Goal: Task Accomplishment & Management: Manage account settings

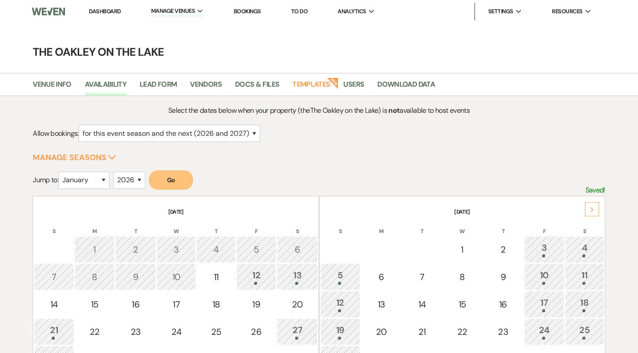
click at [109, 14] on link "Dashboard" at bounding box center [105, 12] width 32 height 8
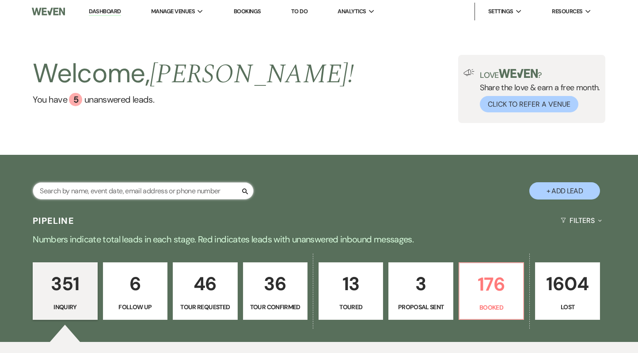
click at [132, 189] on input "text" at bounding box center [143, 190] width 221 height 17
type input "[PERSON_NAME]"
click at [132, 188] on input "[PERSON_NAME]" at bounding box center [143, 190] width 221 height 17
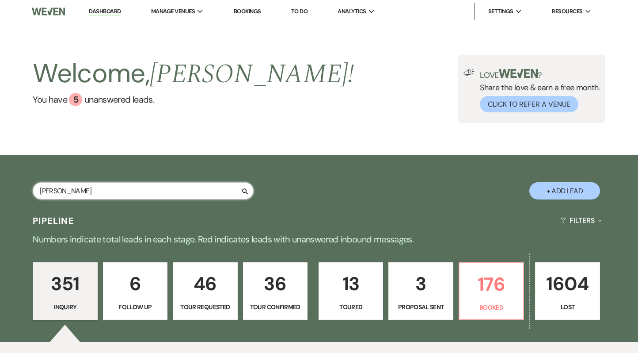
click at [132, 188] on input "[PERSON_NAME]" at bounding box center [143, 190] width 221 height 17
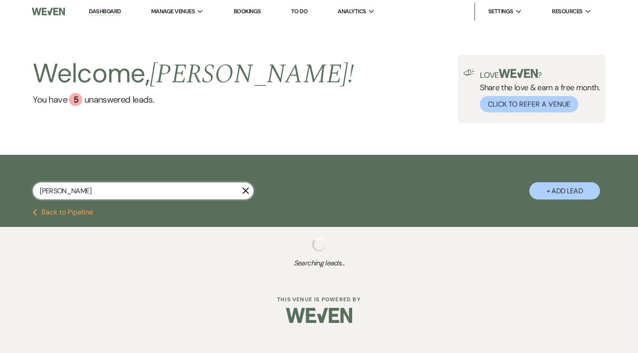
select select "8"
select select "7"
select select "8"
select select "7"
select select "8"
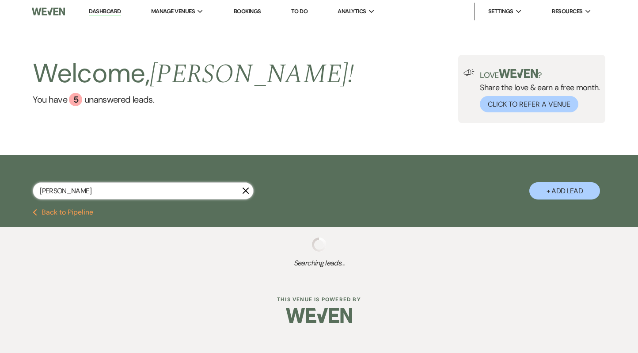
select select "7"
select select "8"
select select "5"
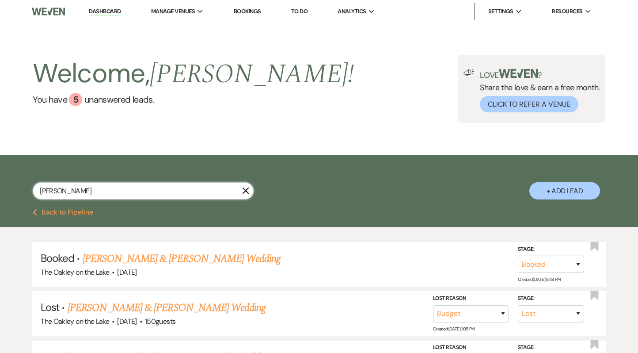
click at [135, 190] on input "[PERSON_NAME]" at bounding box center [143, 190] width 221 height 17
type input "[PERSON_NAME]"
click at [160, 262] on link "[PERSON_NAME] & [PERSON_NAME] Wedding" at bounding box center [182, 259] width 198 height 16
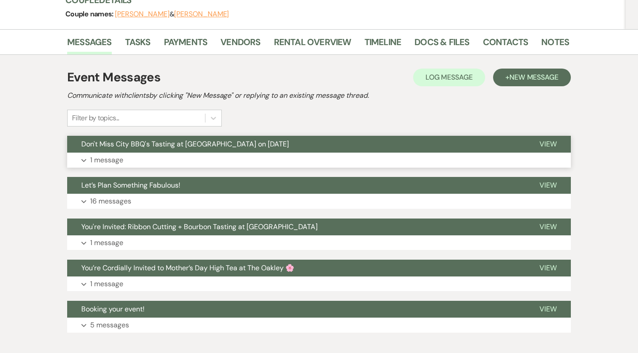
scroll to position [117, 0]
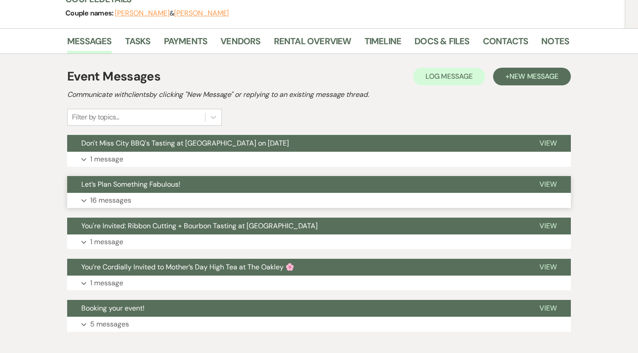
click at [136, 197] on button "Expand 16 messages" at bounding box center [319, 200] width 504 height 15
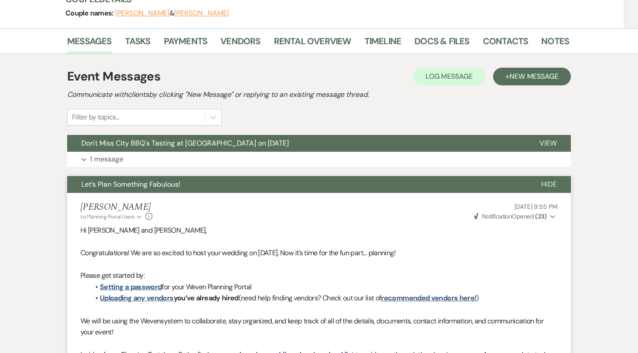
select select "8"
select select "7"
select select "8"
select select "7"
select select "8"
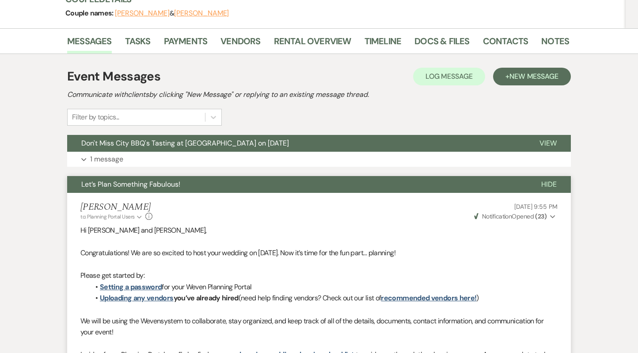
select select "7"
select select "8"
select select "5"
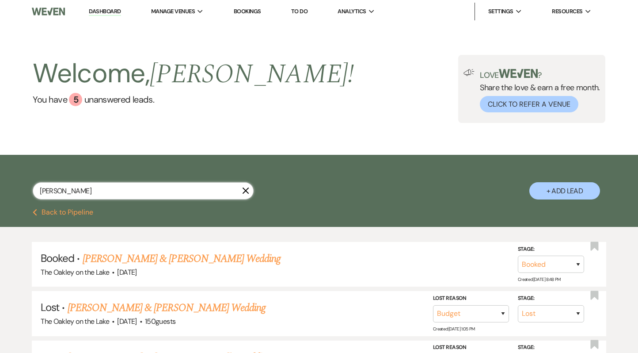
click at [50, 190] on input "[PERSON_NAME]" at bounding box center [143, 190] width 221 height 17
paste input "Victoria & Alex"
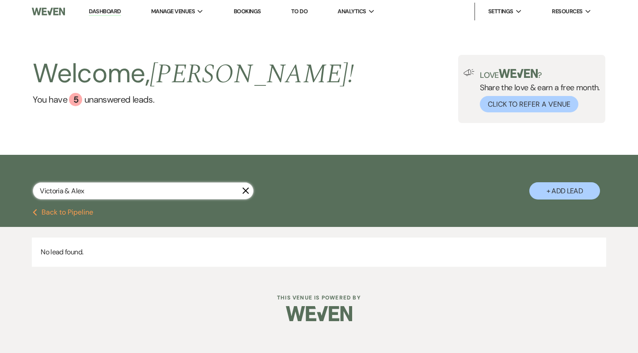
click at [68, 189] on input "Victoria & Alex" at bounding box center [143, 190] width 221 height 17
type input "[PERSON_NAME] [PERSON_NAME]"
select select "8"
select select "5"
select select "2"
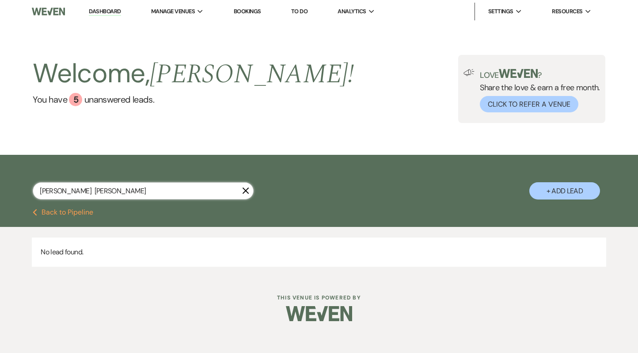
select select "8"
select select "4"
select select "8"
select select "4"
select select "8"
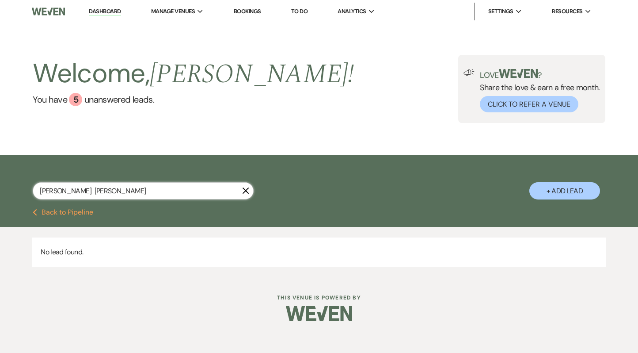
select select "5"
select select "8"
select select "3"
select select "8"
select select "5"
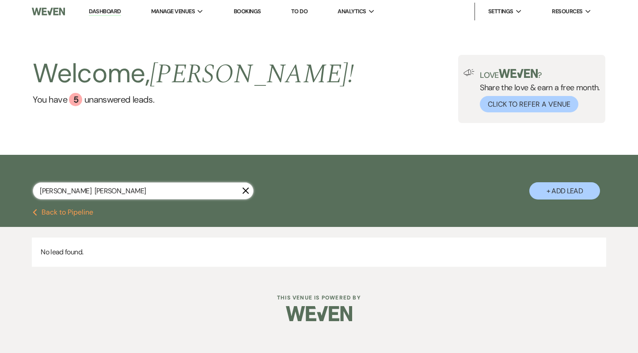
select select "8"
select select "3"
select select "8"
select select "3"
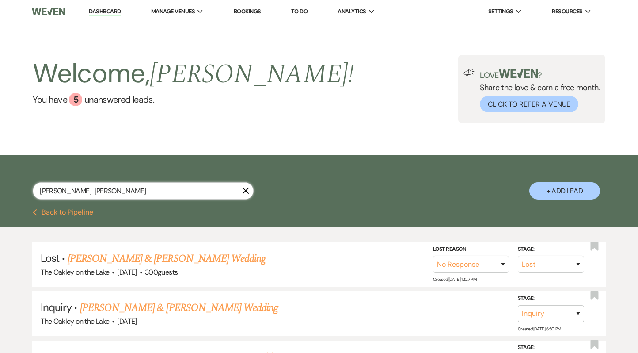
type input "[PERSON_NAME] [PERSON_NAME]"
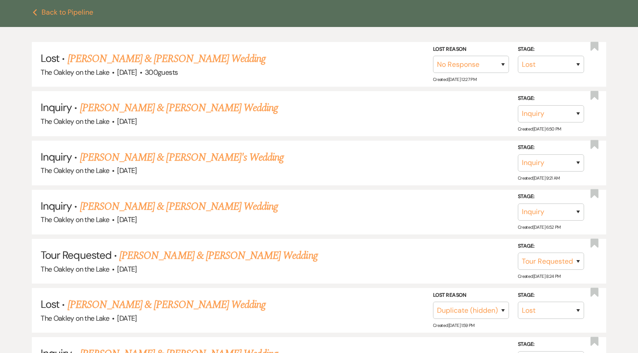
scroll to position [198, 0]
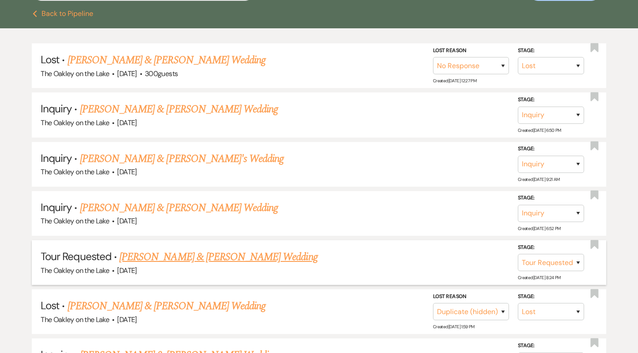
click at [172, 257] on link "[PERSON_NAME] & [PERSON_NAME] Wedding" at bounding box center [218, 257] width 198 height 16
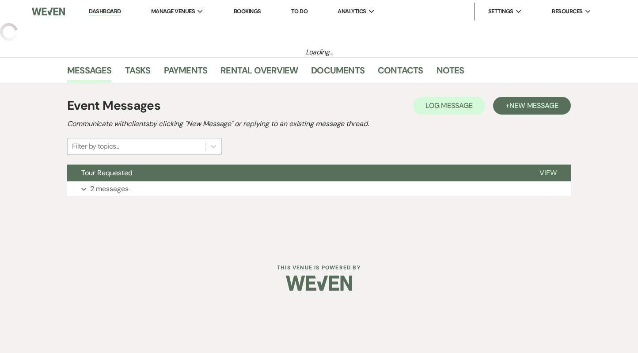
select select "8"
select select "5"
select select "2"
select select "8"
select select "4"
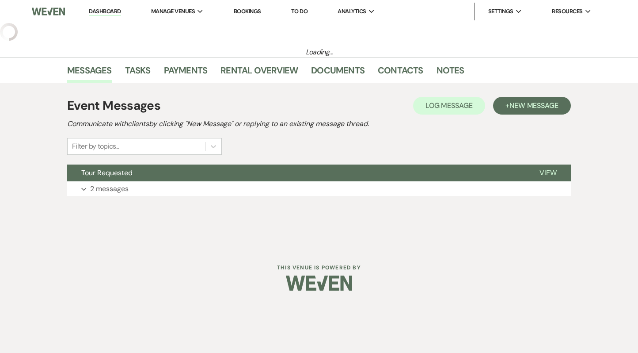
select select "8"
select select "4"
select select "8"
select select "5"
select select "8"
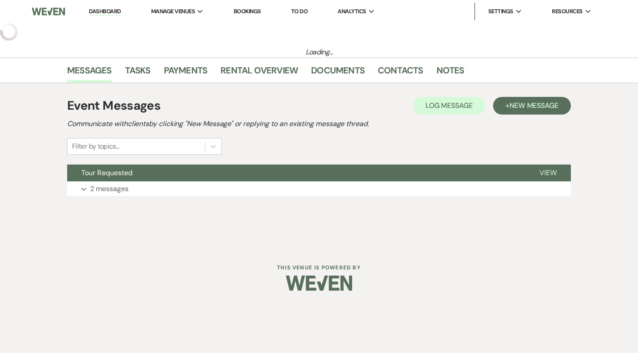
select select "3"
select select "8"
select select "5"
select select "8"
select select "3"
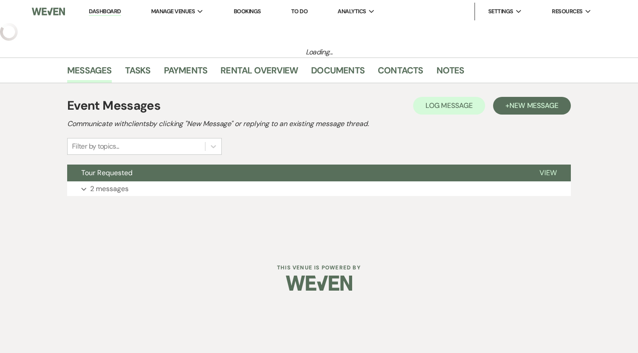
select select "8"
select select "3"
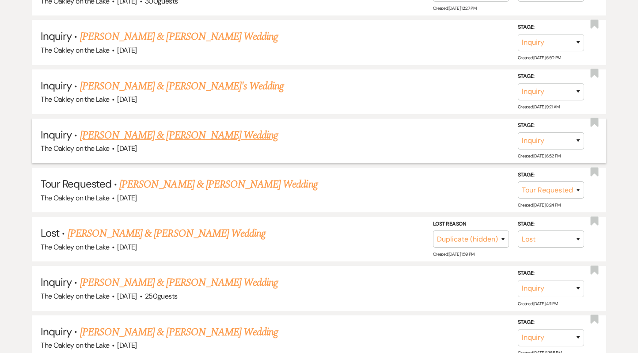
scroll to position [273, 0]
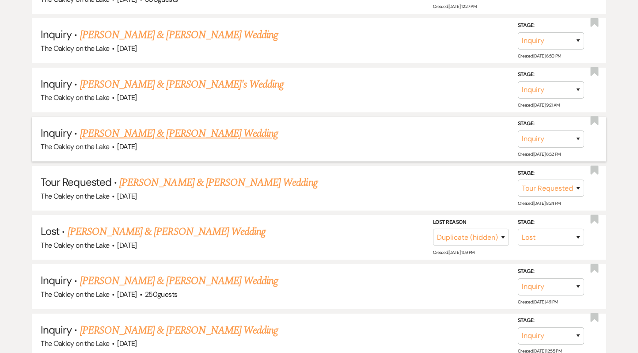
click at [152, 231] on link "[PERSON_NAME] & [PERSON_NAME] Wedding" at bounding box center [167, 232] width 198 height 16
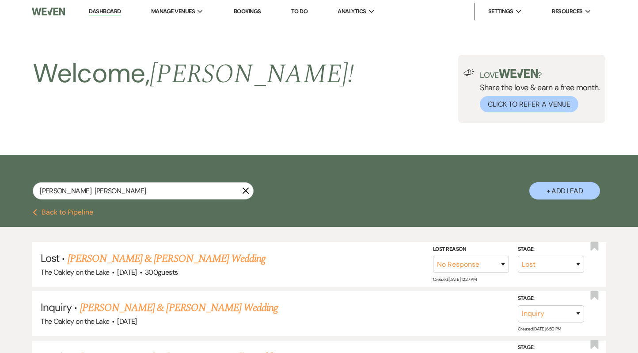
select select "8"
select select "4"
select select "5"
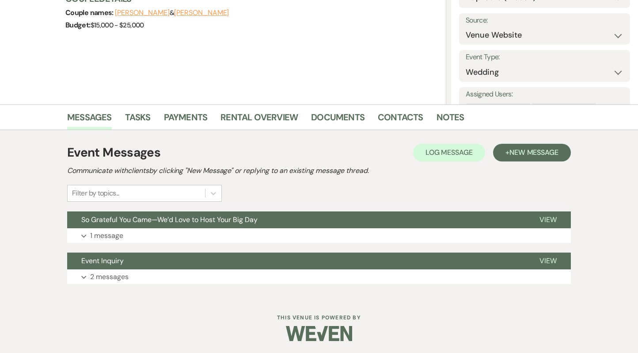
scroll to position [119, 0]
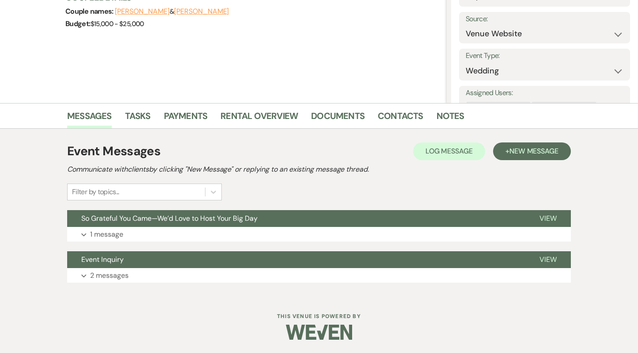
click at [152, 231] on button "Expand 1 message" at bounding box center [319, 234] width 504 height 15
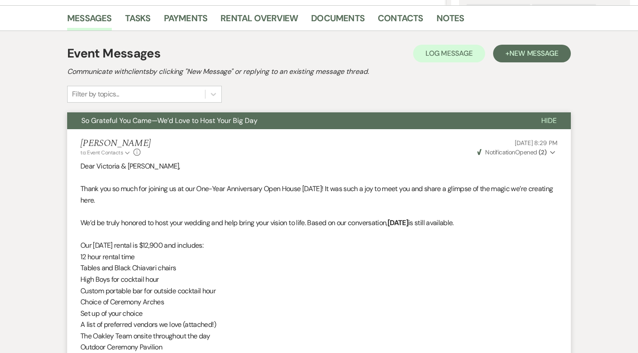
scroll to position [216, 0]
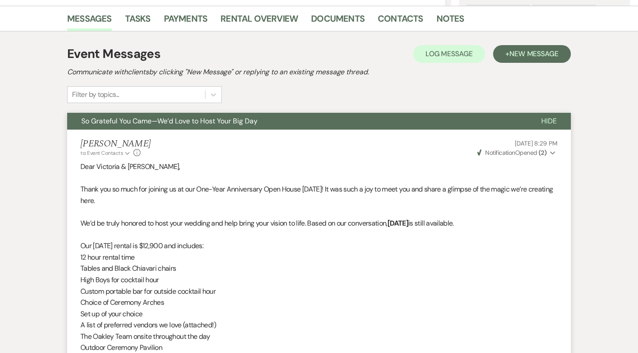
drag, startPoint x: 127, startPoint y: 202, endPoint x: 58, endPoint y: 190, distance: 70.1
click at [57, 190] on div "Messages Tasks Payments Rental Overview Documents Contacts Notes Event Messages…" at bounding box center [319, 325] width 638 height 638
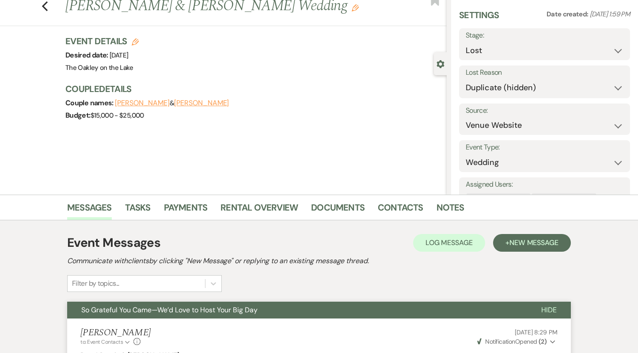
scroll to position [0, 0]
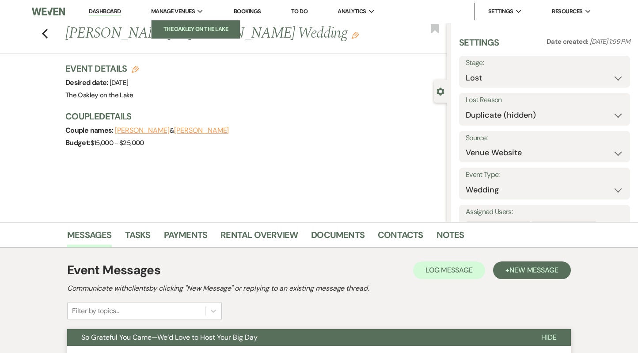
click at [201, 23] on link "The Oakley on the Lake" at bounding box center [196, 29] width 88 height 18
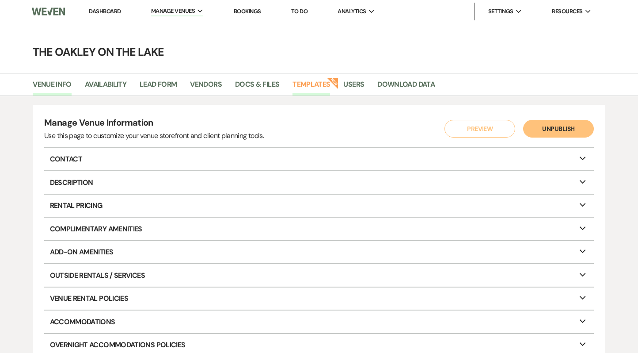
click at [319, 82] on link "Templates" at bounding box center [312, 87] width 38 height 17
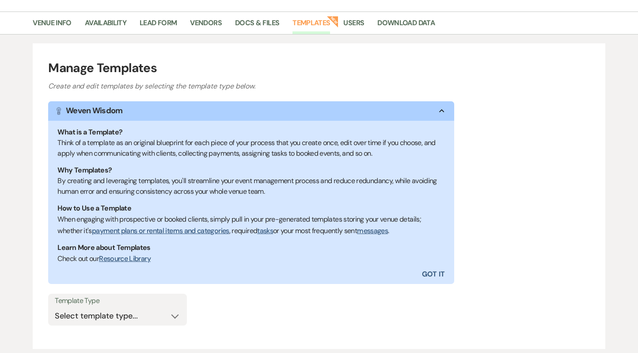
scroll to position [123, 0]
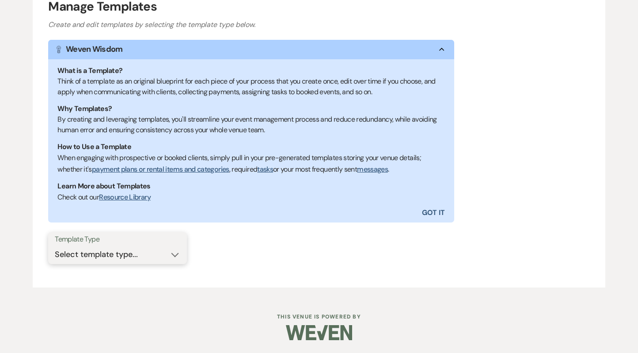
click at [137, 252] on select "Select template type... Task List Message Templates Payment Plan Inventory Item…" at bounding box center [118, 254] width 126 height 17
select select "Message Templates"
click at [55, 246] on select "Select template type... Task List Message Templates Payment Plan Inventory Item…" at bounding box center [118, 254] width 126 height 17
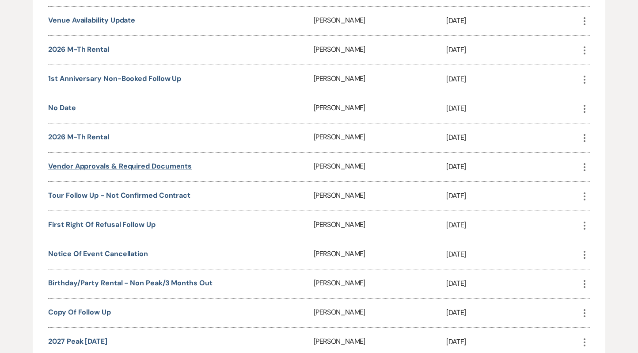
scroll to position [1577, 0]
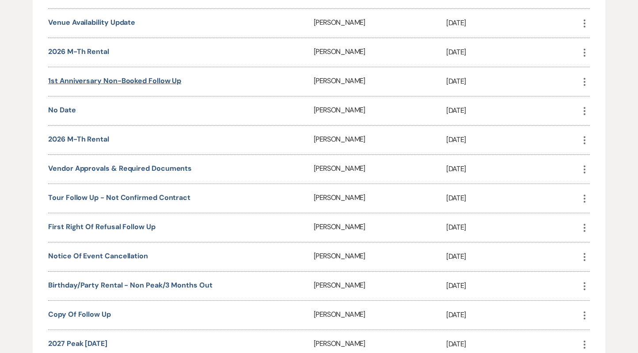
click at [132, 76] on link "1st Anniversary Non-Booked Follow Up" at bounding box center [114, 80] width 133 height 9
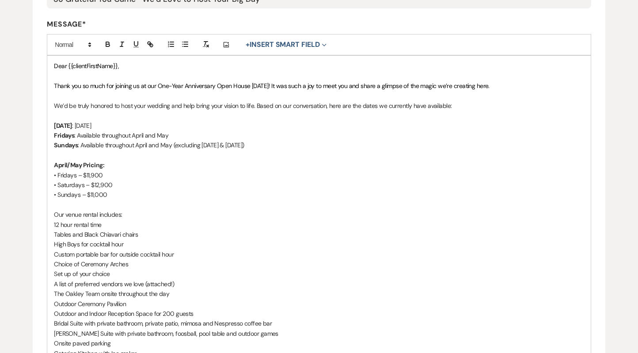
scroll to position [218, 0]
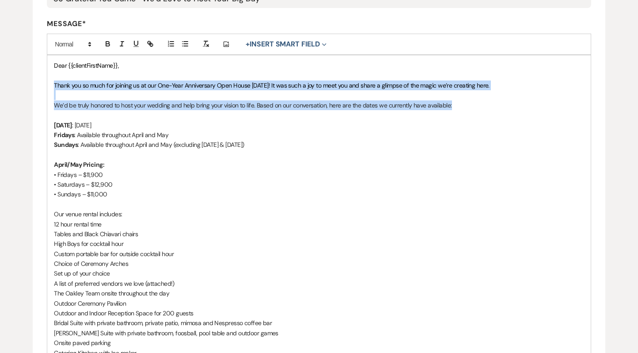
drag, startPoint x: 54, startPoint y: 85, endPoint x: 535, endPoint y: 104, distance: 481.7
click at [535, 104] on div "Dear {{clientFirstName}}, Thank you so much for joining us at our One-Year Anni…" at bounding box center [319, 268] width 544 height 426
